Goal: Task Accomplishment & Management: Complete application form

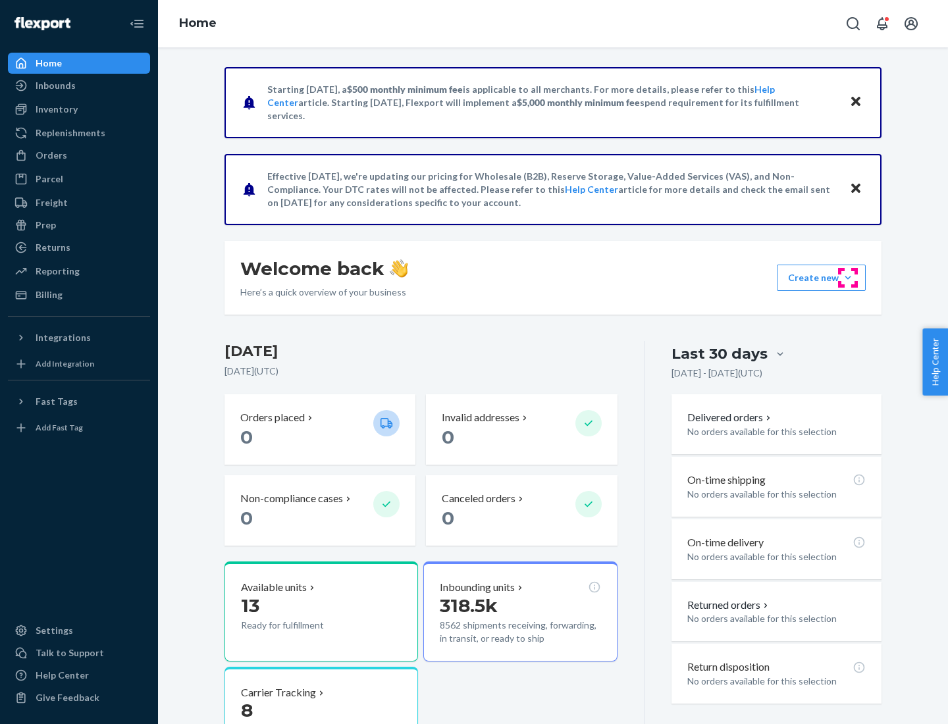
click at [848, 278] on button "Create new Create new inbound Create new order Create new product" at bounding box center [820, 278] width 89 height 26
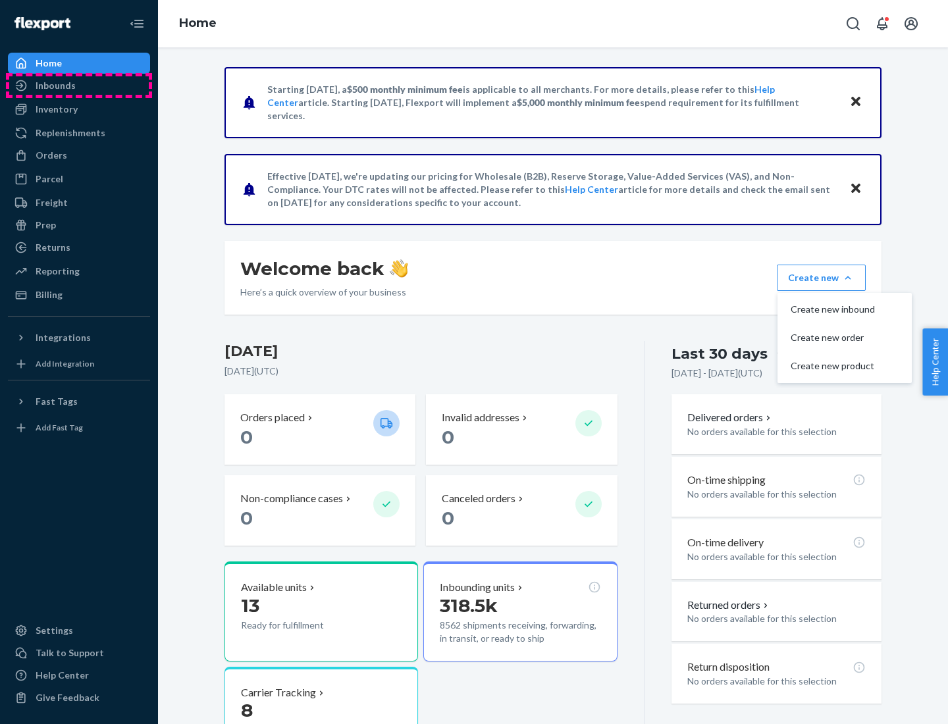
click at [79, 86] on div "Inbounds" at bounding box center [78, 85] width 139 height 18
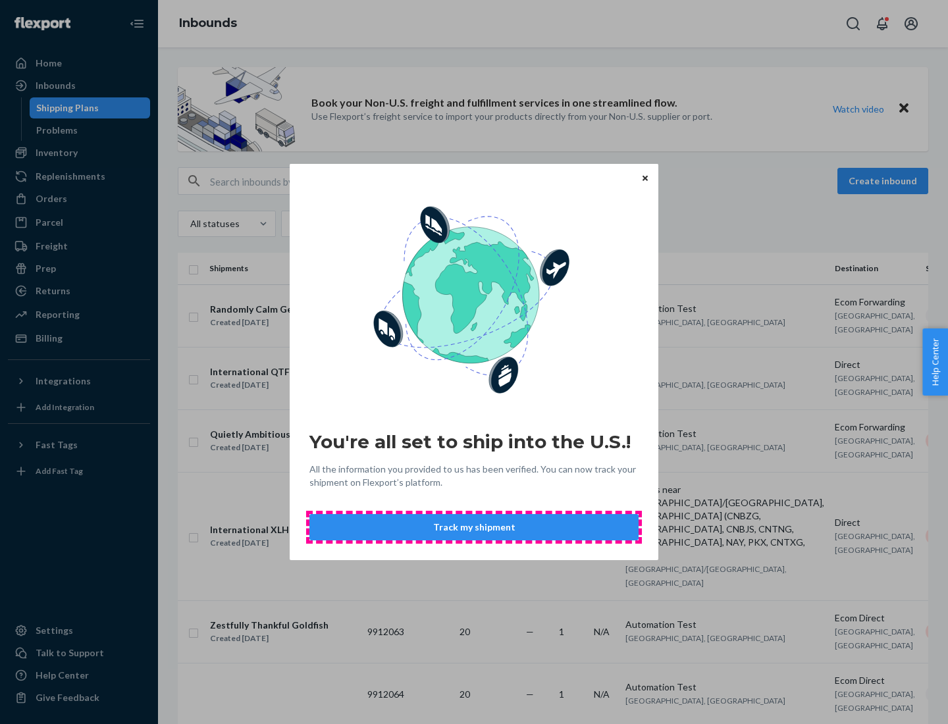
click at [474, 527] on button "Track my shipment" at bounding box center [473, 527] width 329 height 26
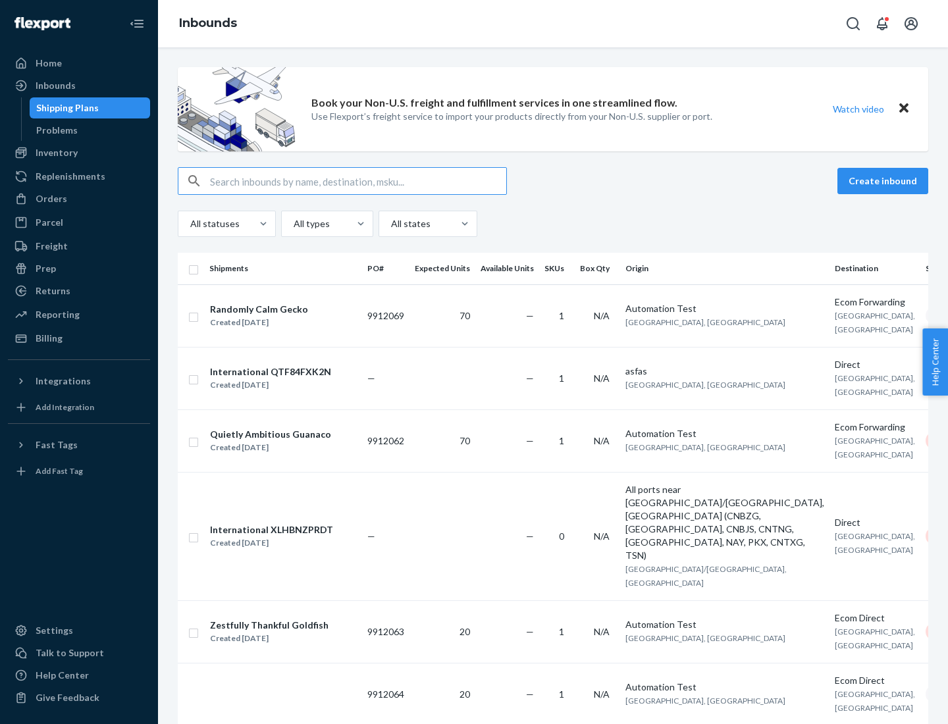
click at [884, 181] on button "Create inbound" at bounding box center [882, 181] width 91 height 26
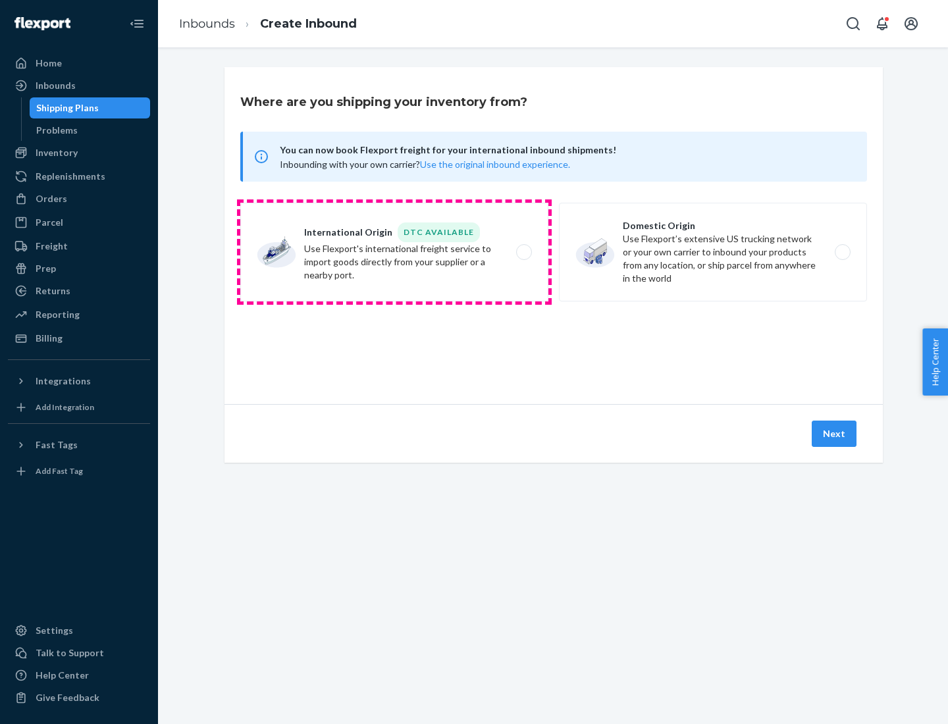
click at [394, 252] on label "International Origin DTC Available Use Flexport's international freight service…" at bounding box center [394, 252] width 308 height 99
click at [523, 252] on input "International Origin DTC Available Use Flexport's international freight service…" at bounding box center [527, 252] width 9 height 9
radio input "true"
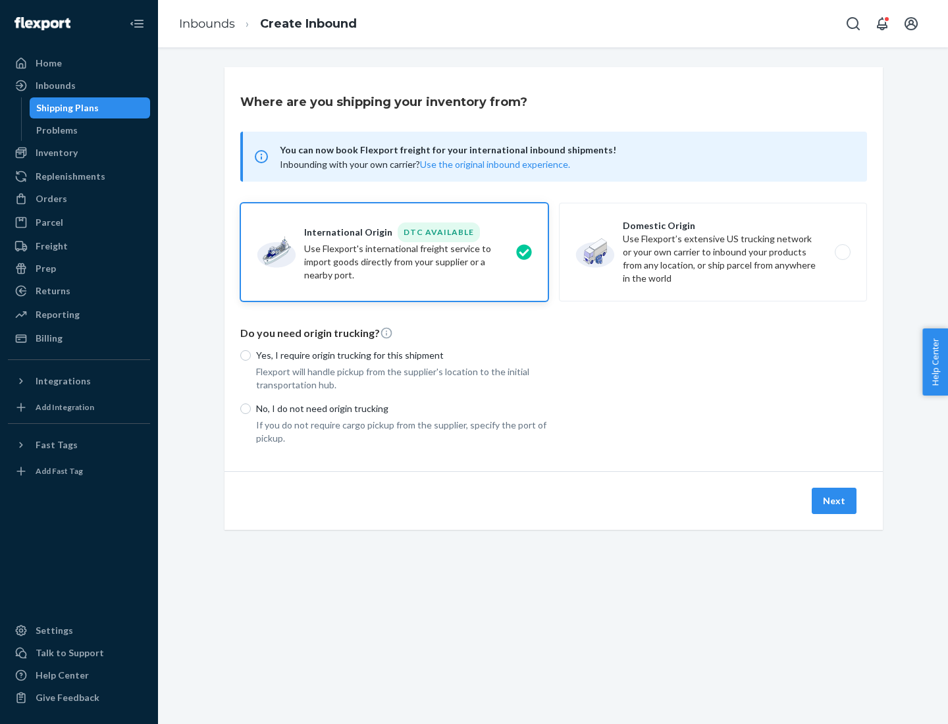
click at [402, 408] on p "No, I do not need origin trucking" at bounding box center [402, 408] width 292 height 13
click at [251, 408] on input "No, I do not need origin trucking" at bounding box center [245, 408] width 11 height 11
radio input "true"
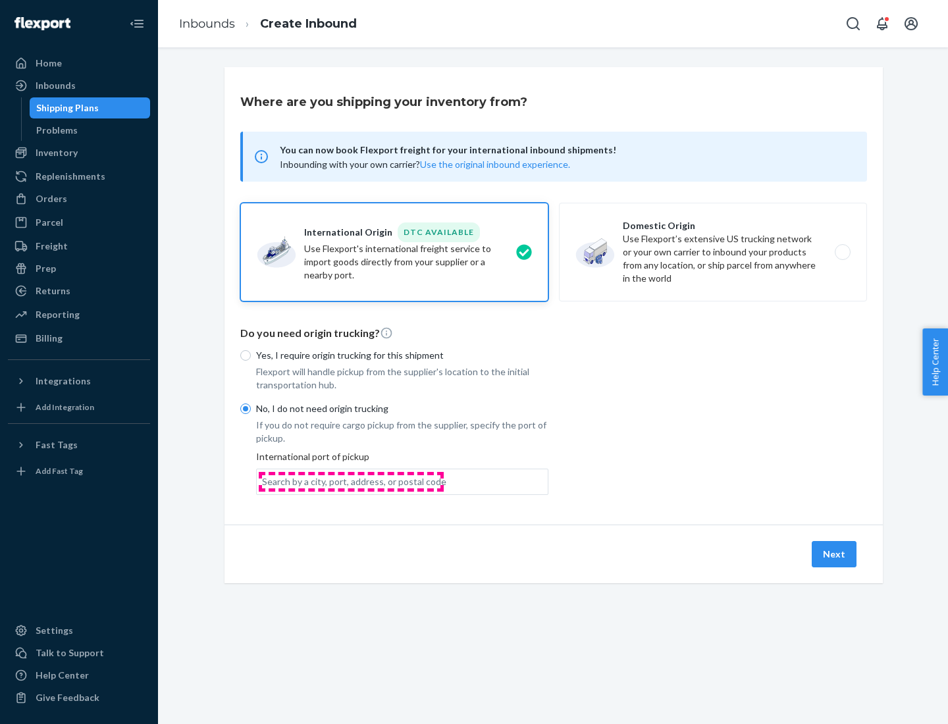
click at [351, 481] on div "Search by a city, port, address, or postal code" at bounding box center [354, 481] width 184 height 13
click at [263, 481] on input "Search by a city, port, address, or postal code" at bounding box center [262, 481] width 1 height 13
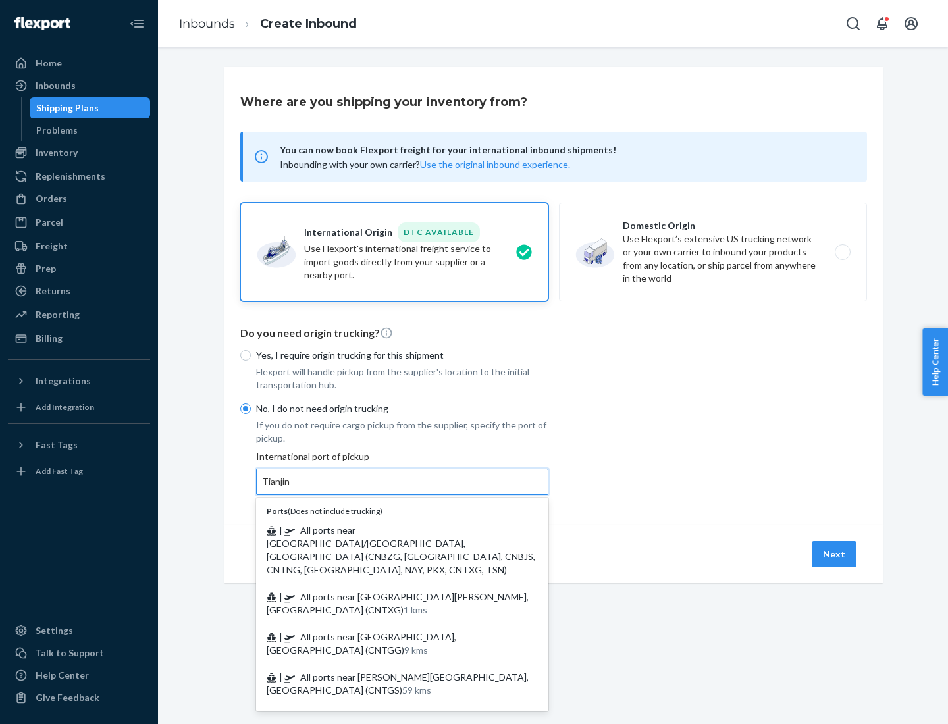
click at [389, 530] on span "| All ports near [GEOGRAPHIC_DATA]/[GEOGRAPHIC_DATA], [GEOGRAPHIC_DATA] (CNBZG,…" at bounding box center [400, 549] width 268 height 51
click at [291, 488] on input "Tianjin" at bounding box center [276, 481] width 29 height 13
type input "All ports near [GEOGRAPHIC_DATA]/[GEOGRAPHIC_DATA], [GEOGRAPHIC_DATA] (CNBZG, […"
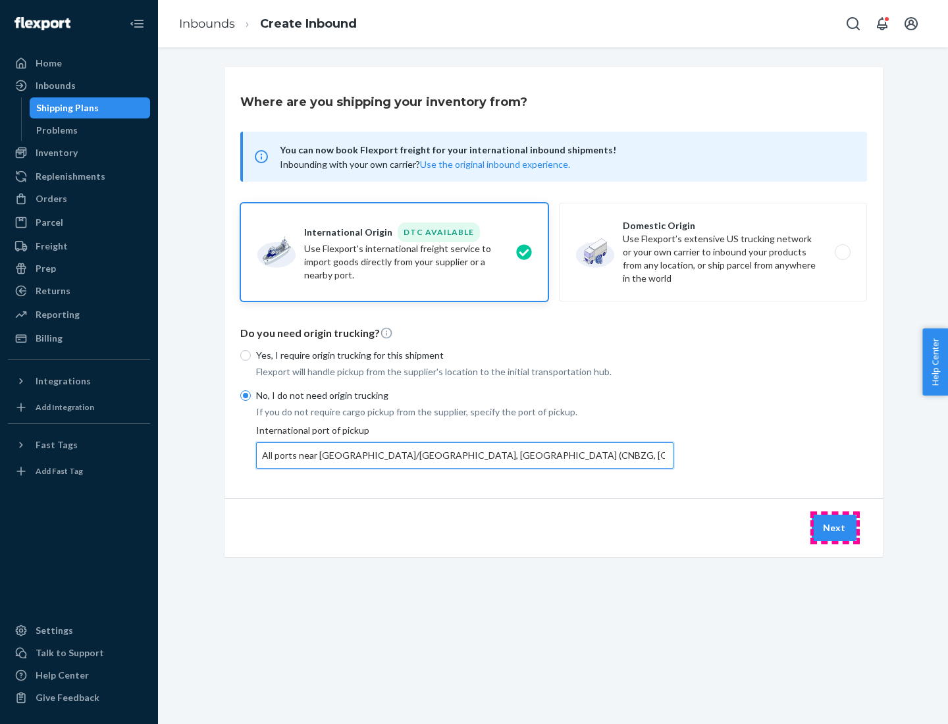
click at [834, 527] on button "Next" at bounding box center [833, 528] width 45 height 26
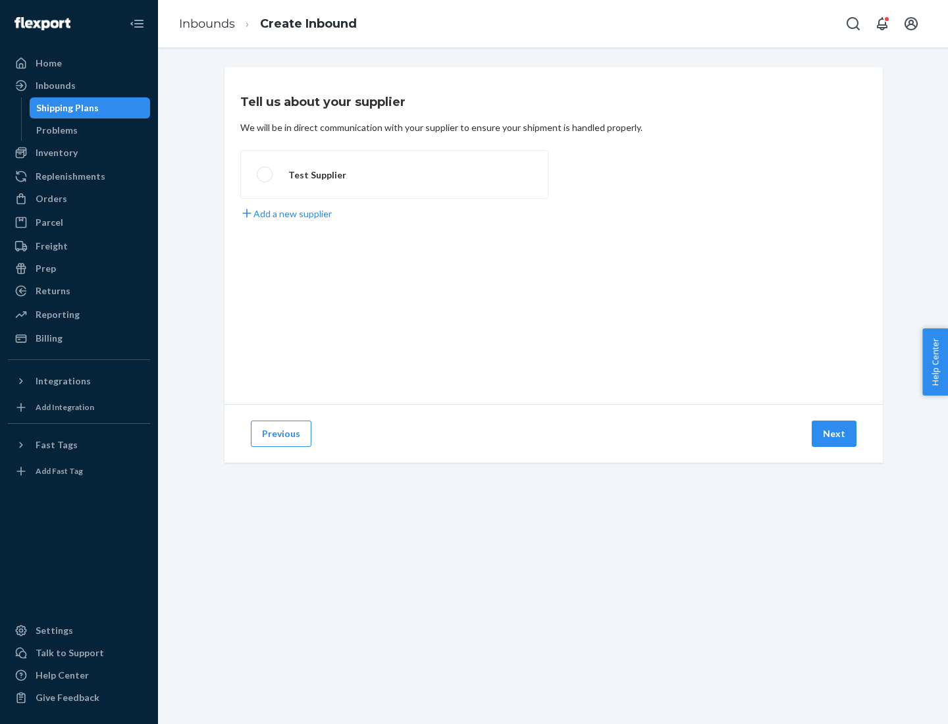
click at [394, 174] on label "Test Supplier" at bounding box center [394, 174] width 308 height 49
click at [265, 174] on input "Test Supplier" at bounding box center [261, 174] width 9 height 9
radio input "true"
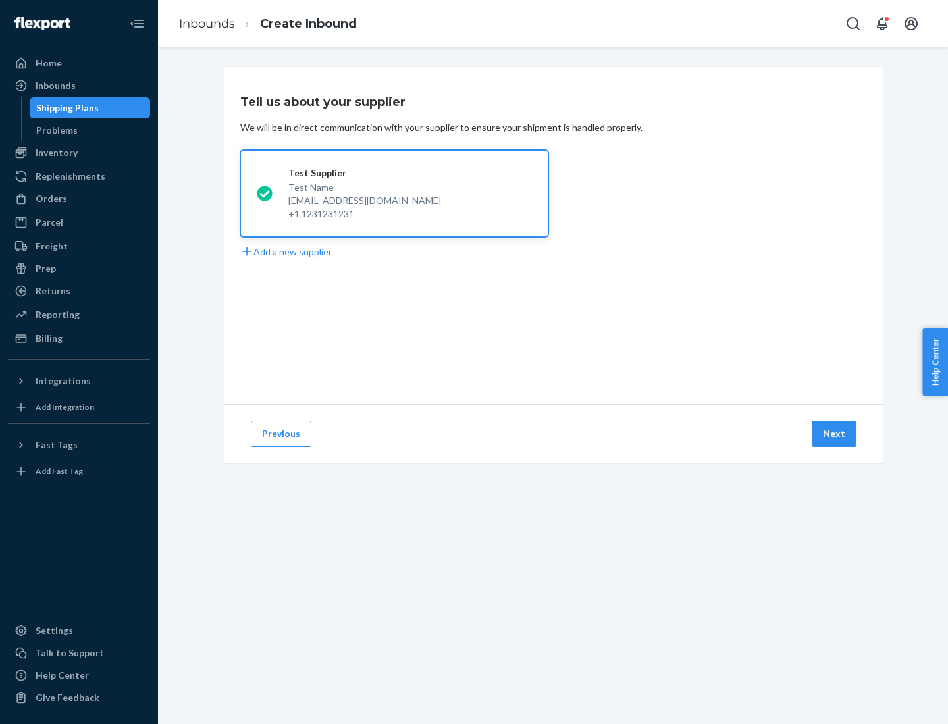
click at [834, 434] on button "Next" at bounding box center [833, 433] width 45 height 26
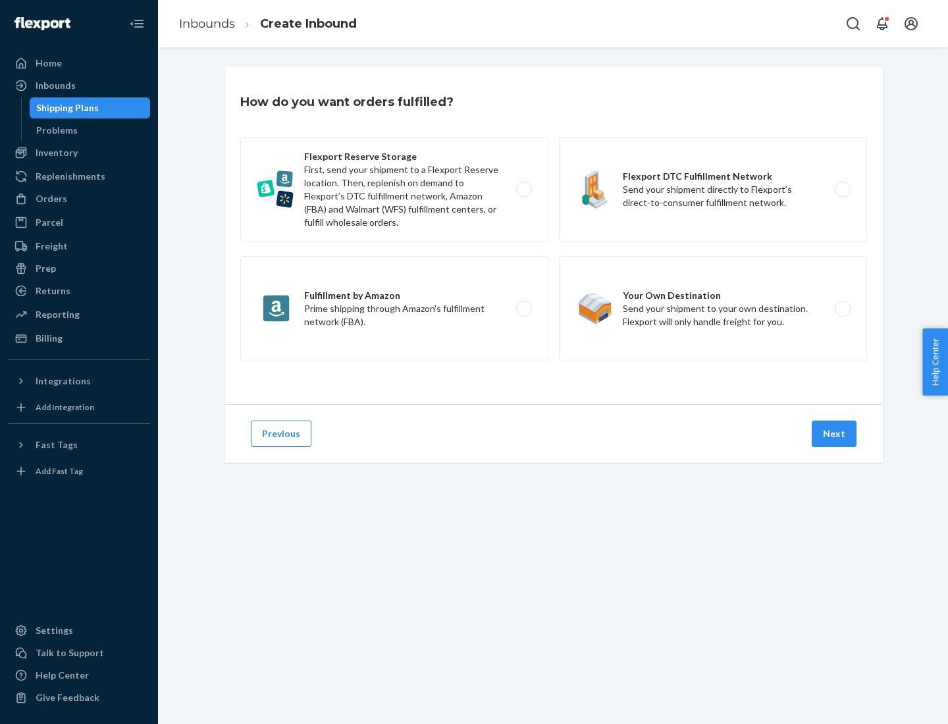
click at [394, 190] on label "Flexport Reserve Storage First, send your shipment to a Flexport Reserve locati…" at bounding box center [394, 189] width 308 height 105
click at [523, 190] on input "Flexport Reserve Storage First, send your shipment to a Flexport Reserve locati…" at bounding box center [527, 190] width 9 height 9
radio input "true"
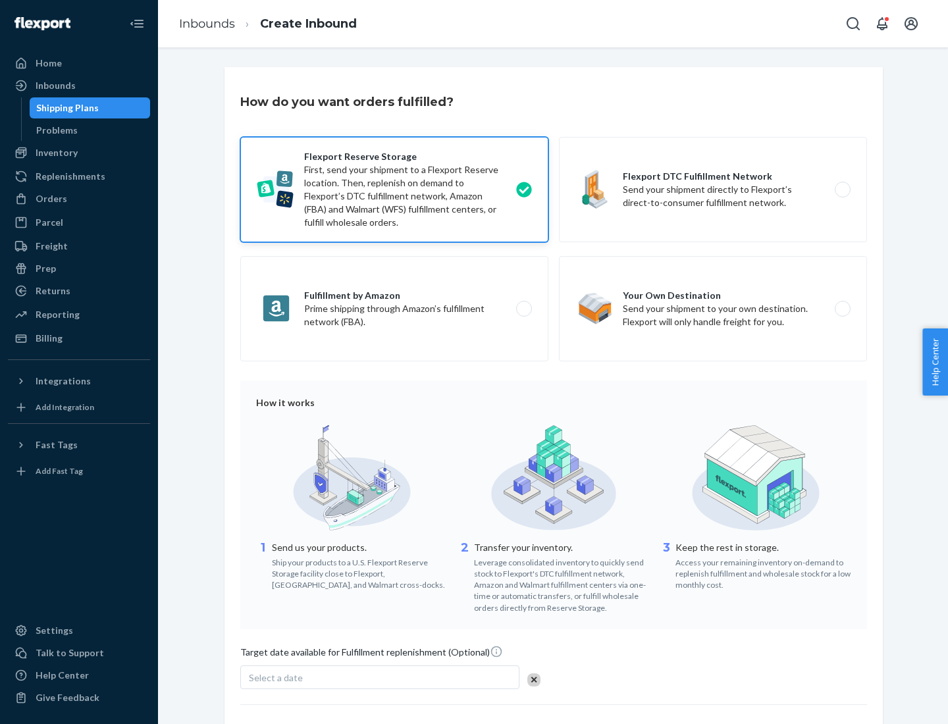
scroll to position [108, 0]
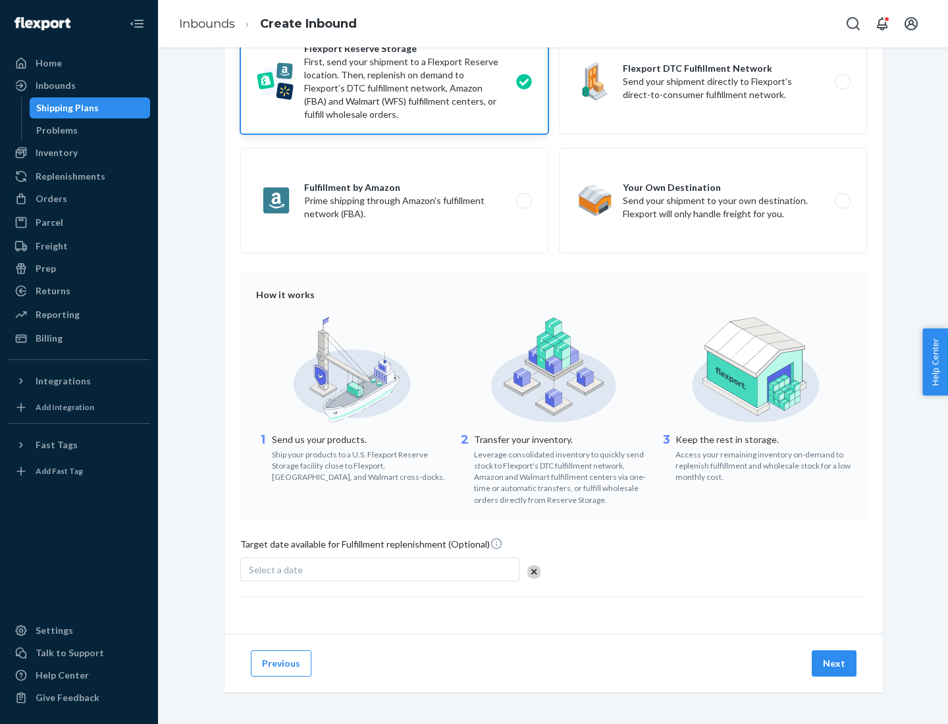
click at [834, 663] on button "Next" at bounding box center [833, 663] width 45 height 26
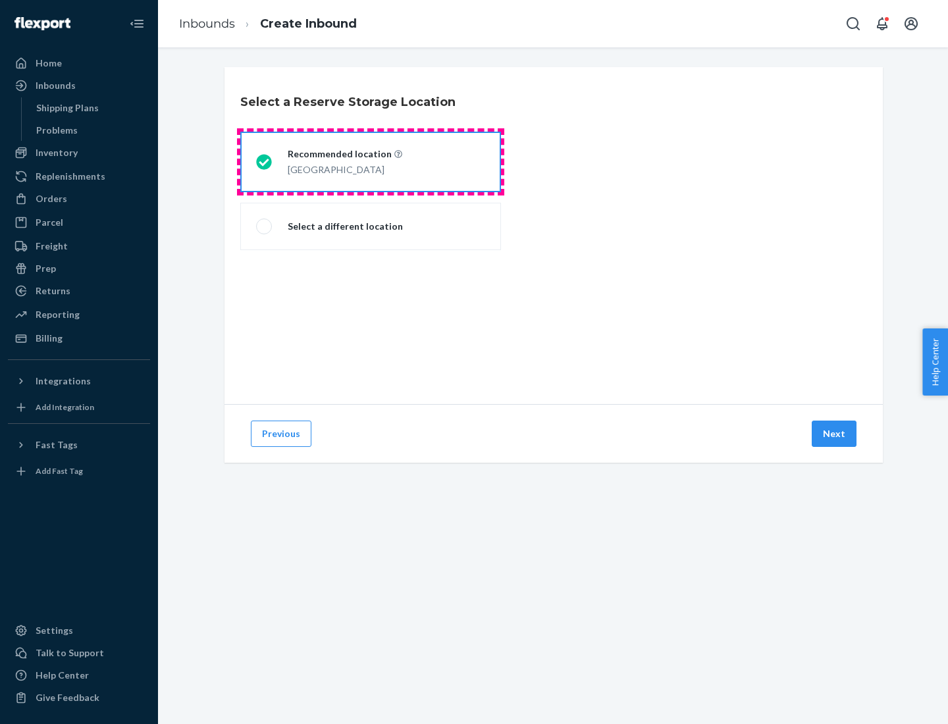
click at [370, 162] on div "[GEOGRAPHIC_DATA]" at bounding box center [345, 169] width 114 height 16
click at [265, 162] on input "Recommended location [GEOGRAPHIC_DATA]" at bounding box center [260, 162] width 9 height 9
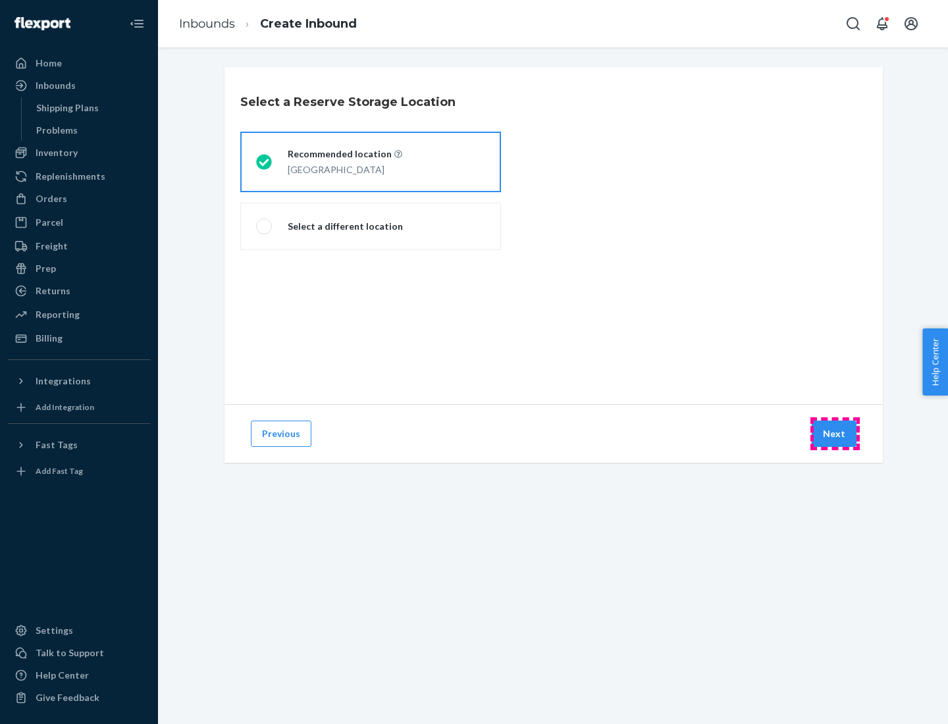
click at [834, 434] on button "Next" at bounding box center [833, 433] width 45 height 26
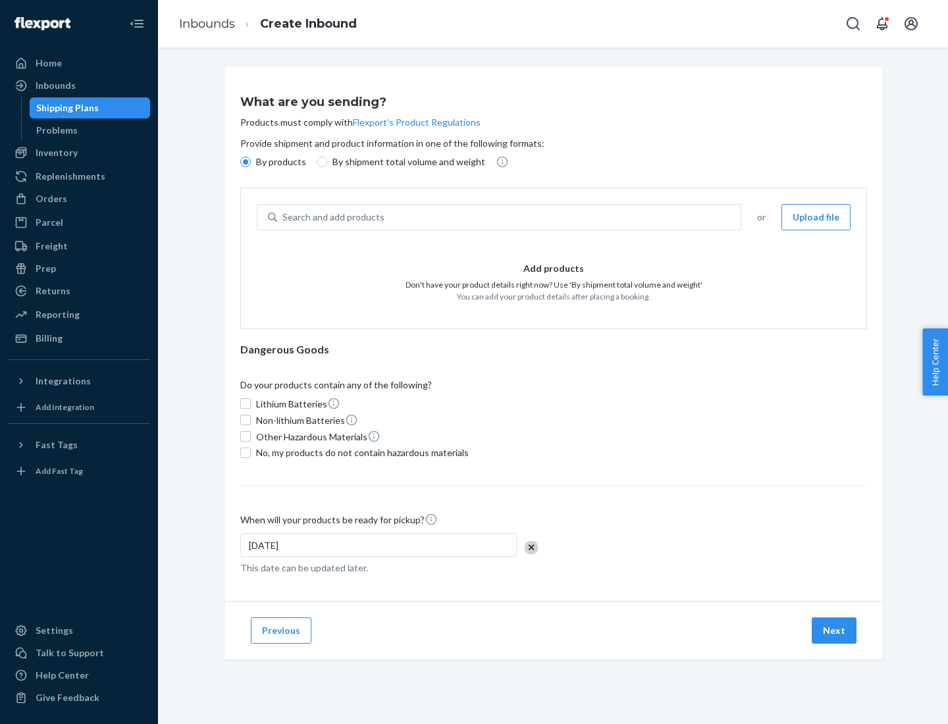
click at [509, 217] on div "Search and add products" at bounding box center [508, 217] width 463 height 24
click at [284, 217] on input "Search and add products" at bounding box center [282, 217] width 1 height 13
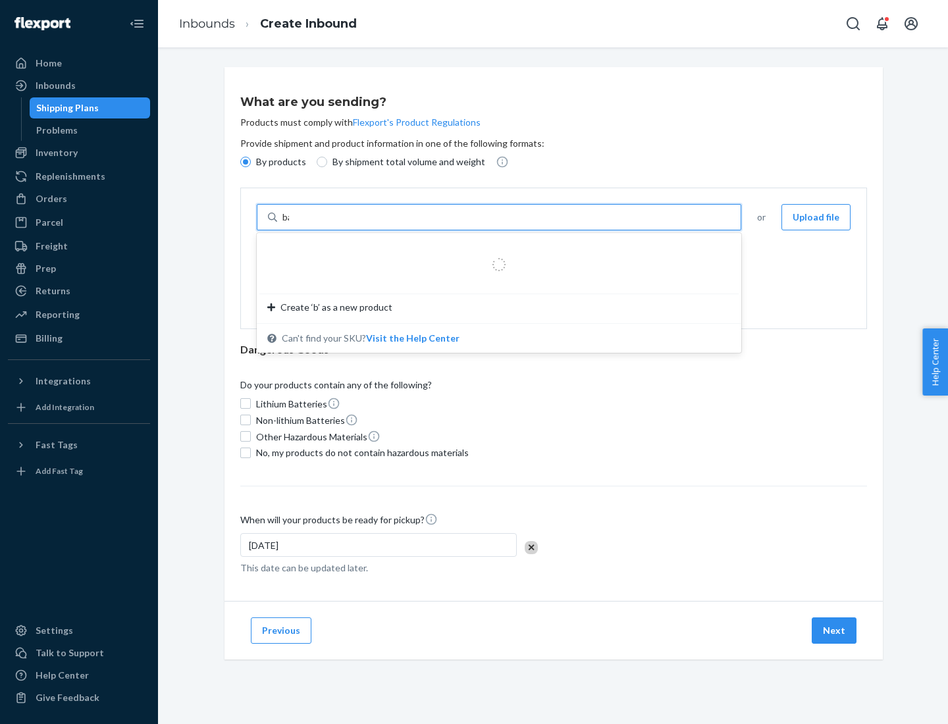
type input "basic"
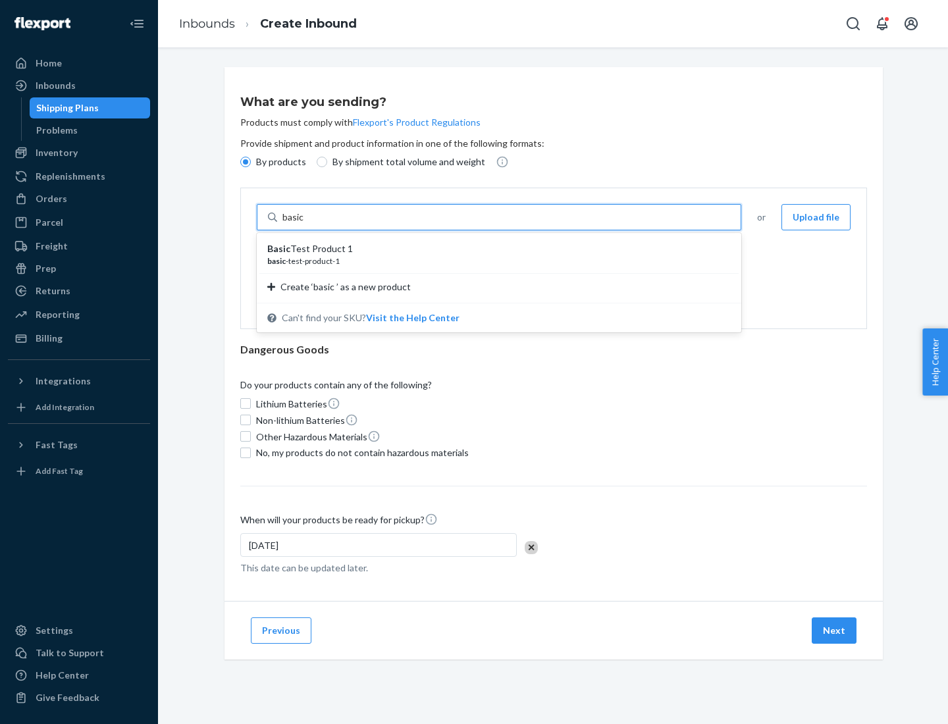
click at [494, 249] on div "Basic Test Product 1" at bounding box center [493, 248] width 453 height 13
click at [306, 224] on input "basic" at bounding box center [294, 217] width 24 height 13
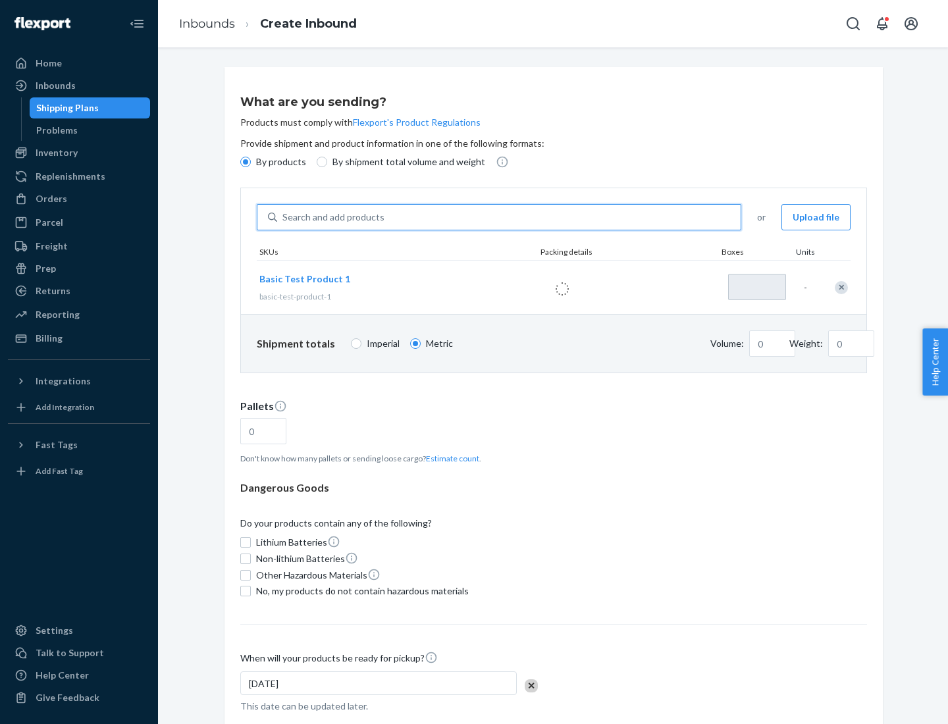
type input "1"
type input "1.09"
type input "3.27"
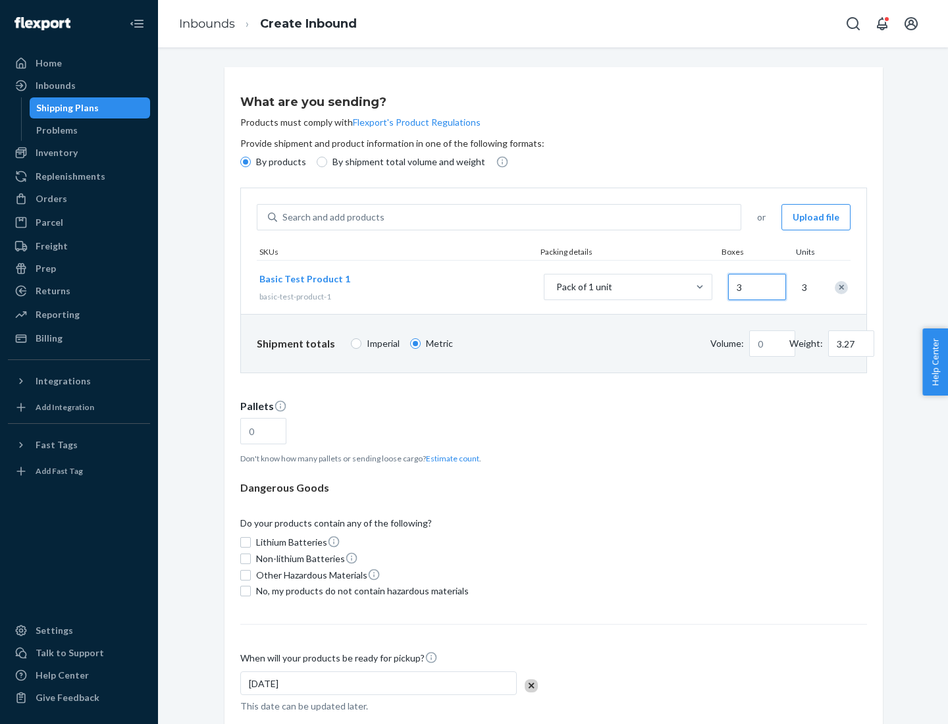
type input "30"
type input "0.01"
type input "32.66"
type input "300"
type input "0.07"
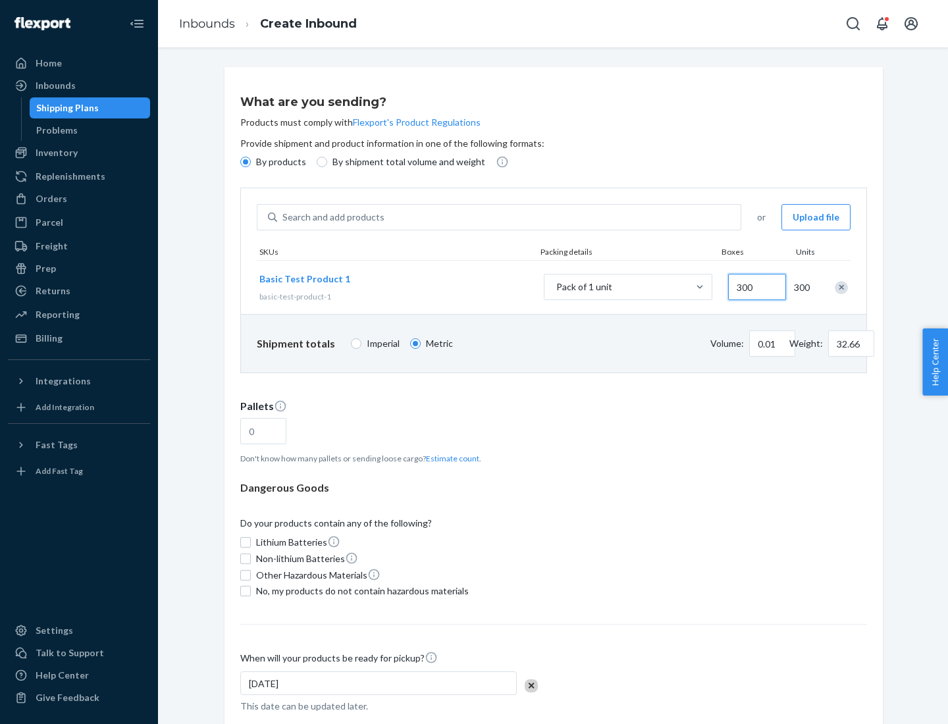
type input "326.59"
type input "3000"
type input "0.68"
type input "3265.86"
type input "1.09"
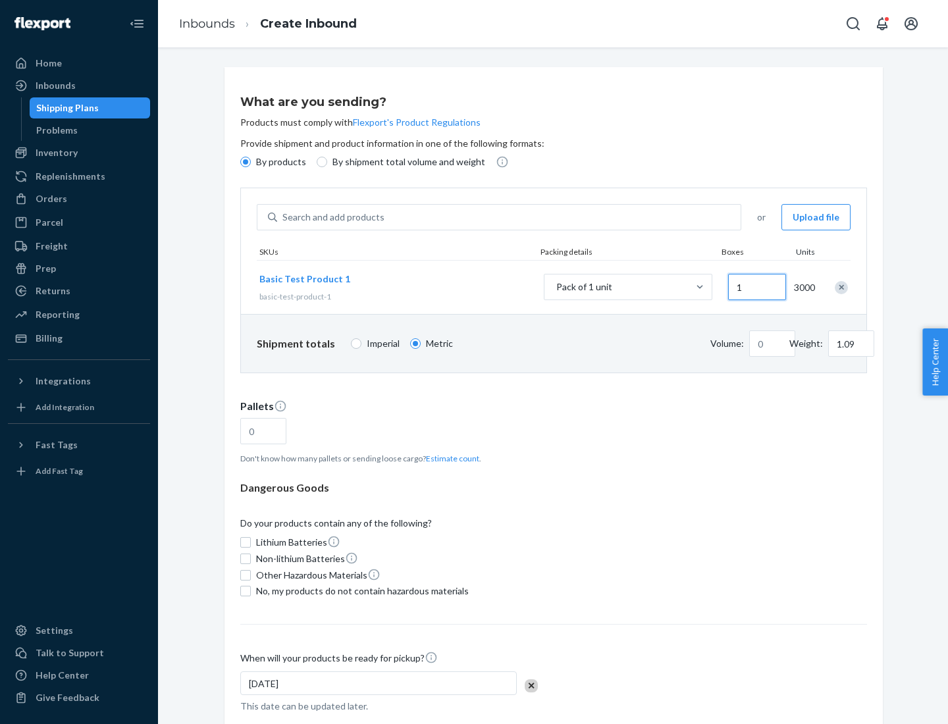
type input "10"
type input "0.02"
type input "108.86"
type input "1000"
type input "0.23"
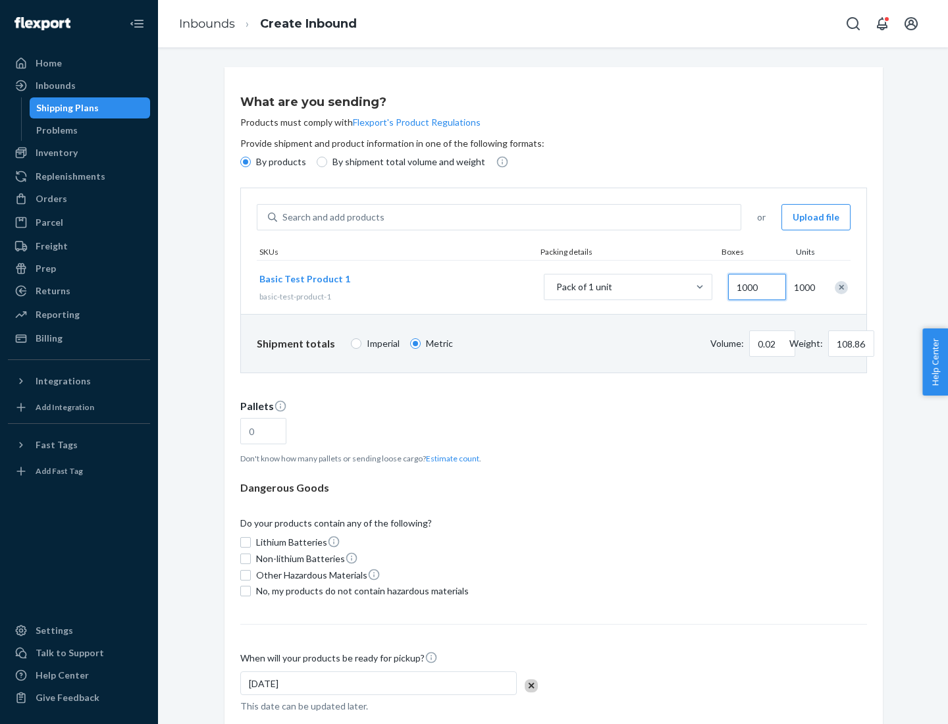
type input "1088.62"
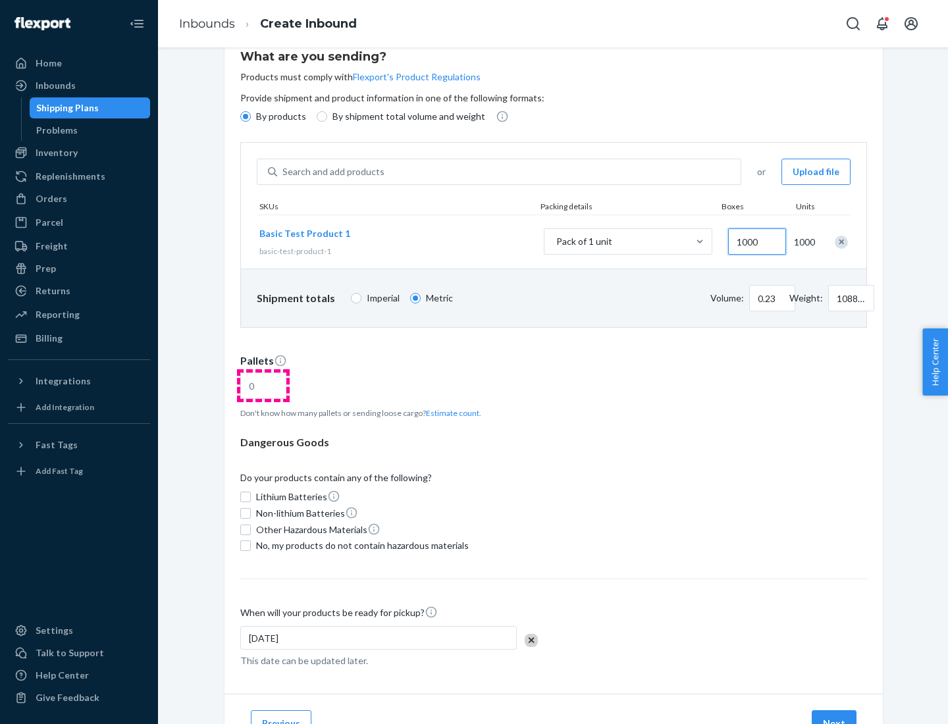
type input "1000"
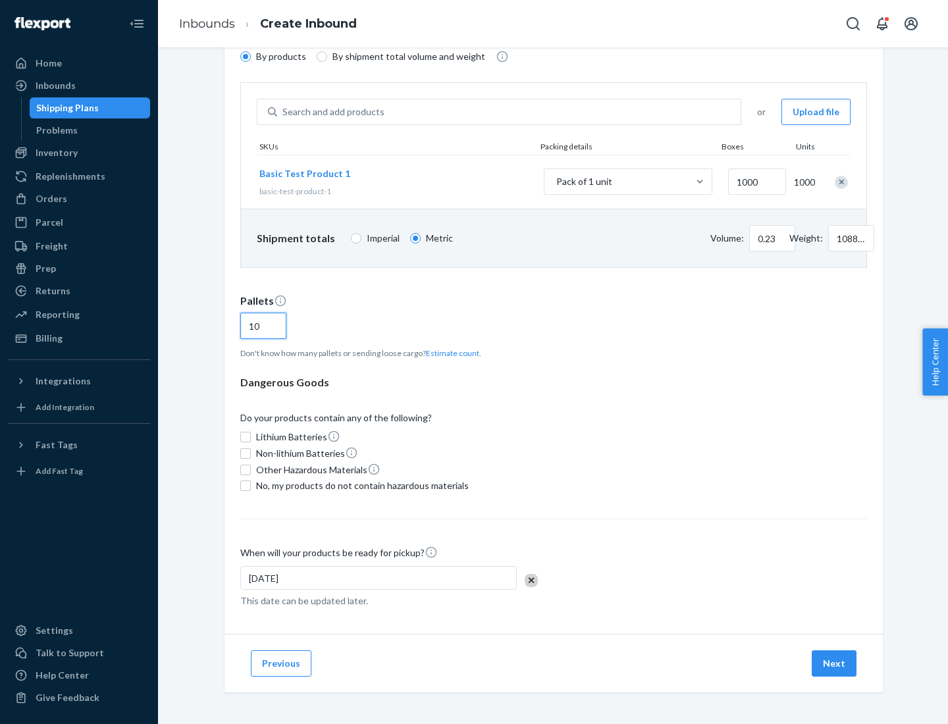
type input "10"
click at [360, 486] on span "No, my products do not contain hazardous materials" at bounding box center [362, 485] width 213 height 13
click at [251, 486] on input "No, my products do not contain hazardous materials" at bounding box center [245, 485] width 11 height 11
checkbox input "true"
click at [834, 663] on button "Next" at bounding box center [833, 663] width 45 height 26
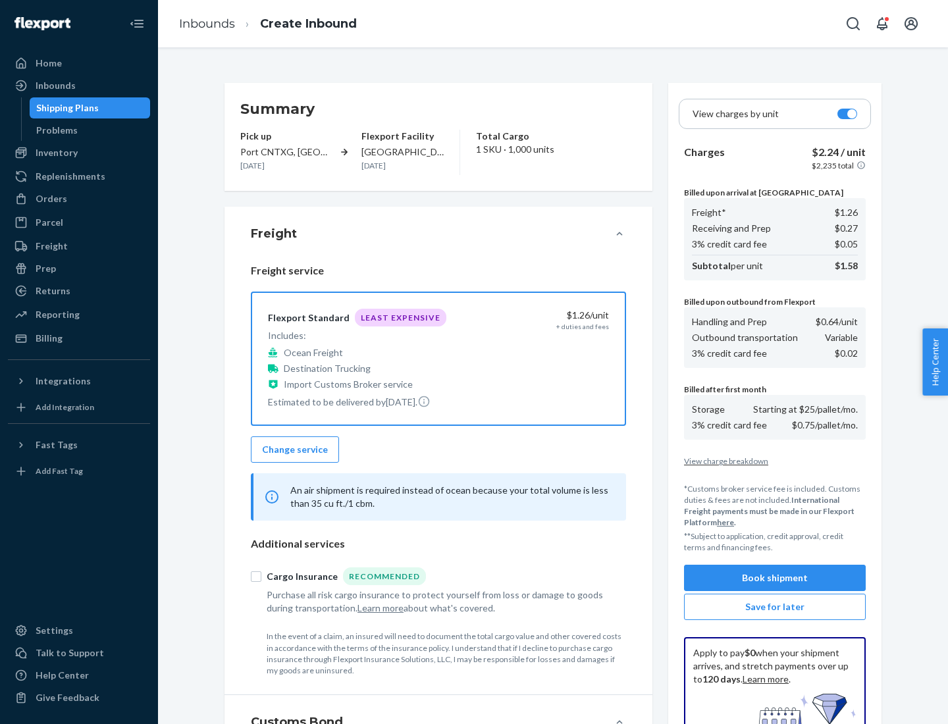
scroll to position [192, 0]
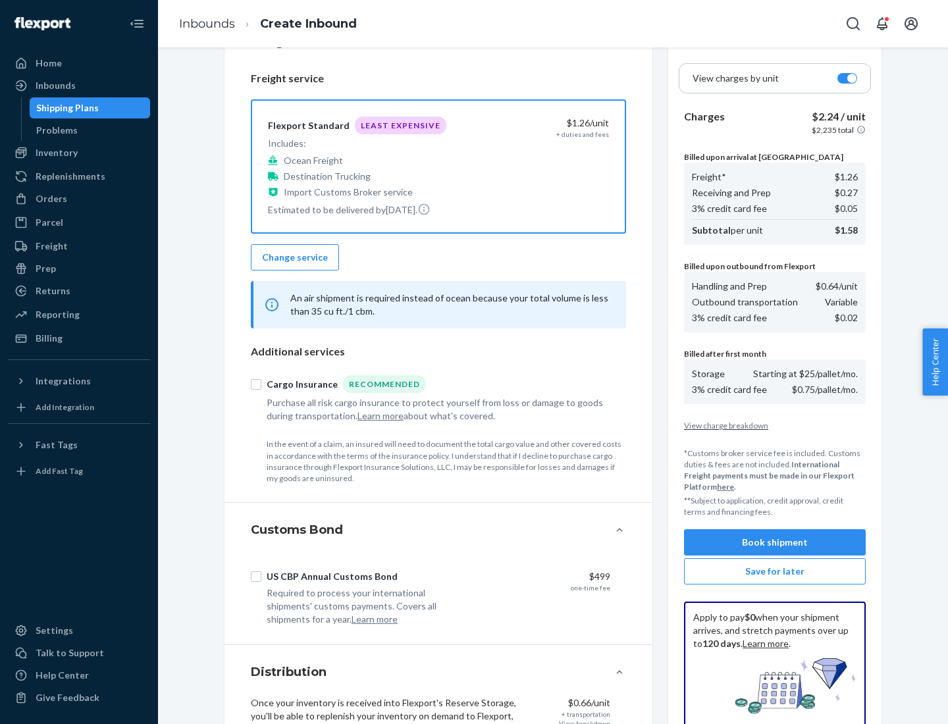
click at [774, 542] on button "Book shipment" at bounding box center [775, 542] width 182 height 26
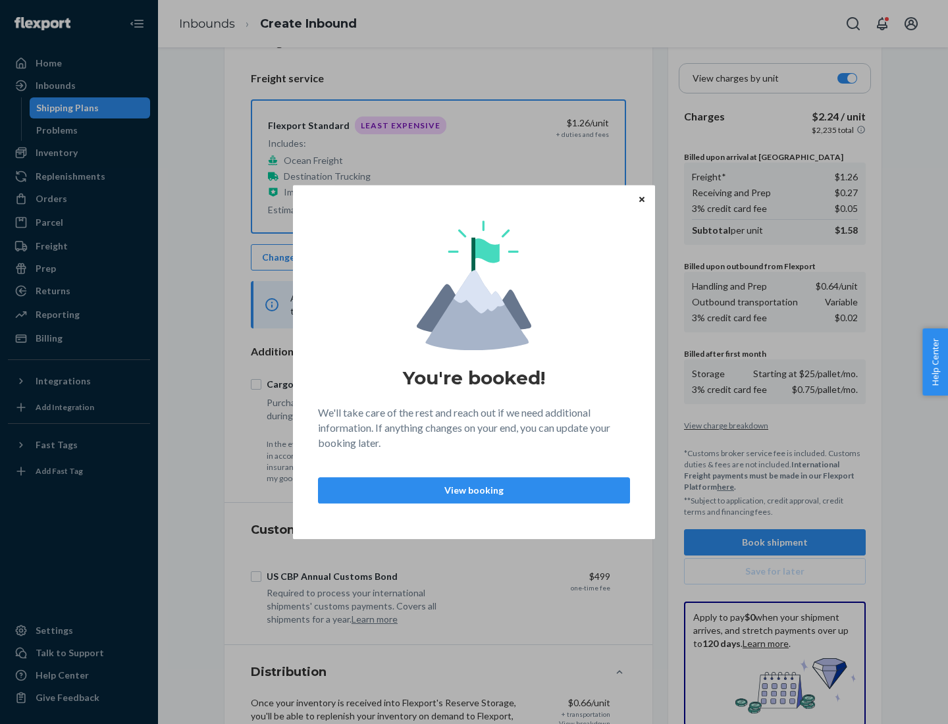
click at [474, 490] on p "View booking" at bounding box center [474, 490] width 290 height 13
